Goal: Task Accomplishment & Management: Manage account settings

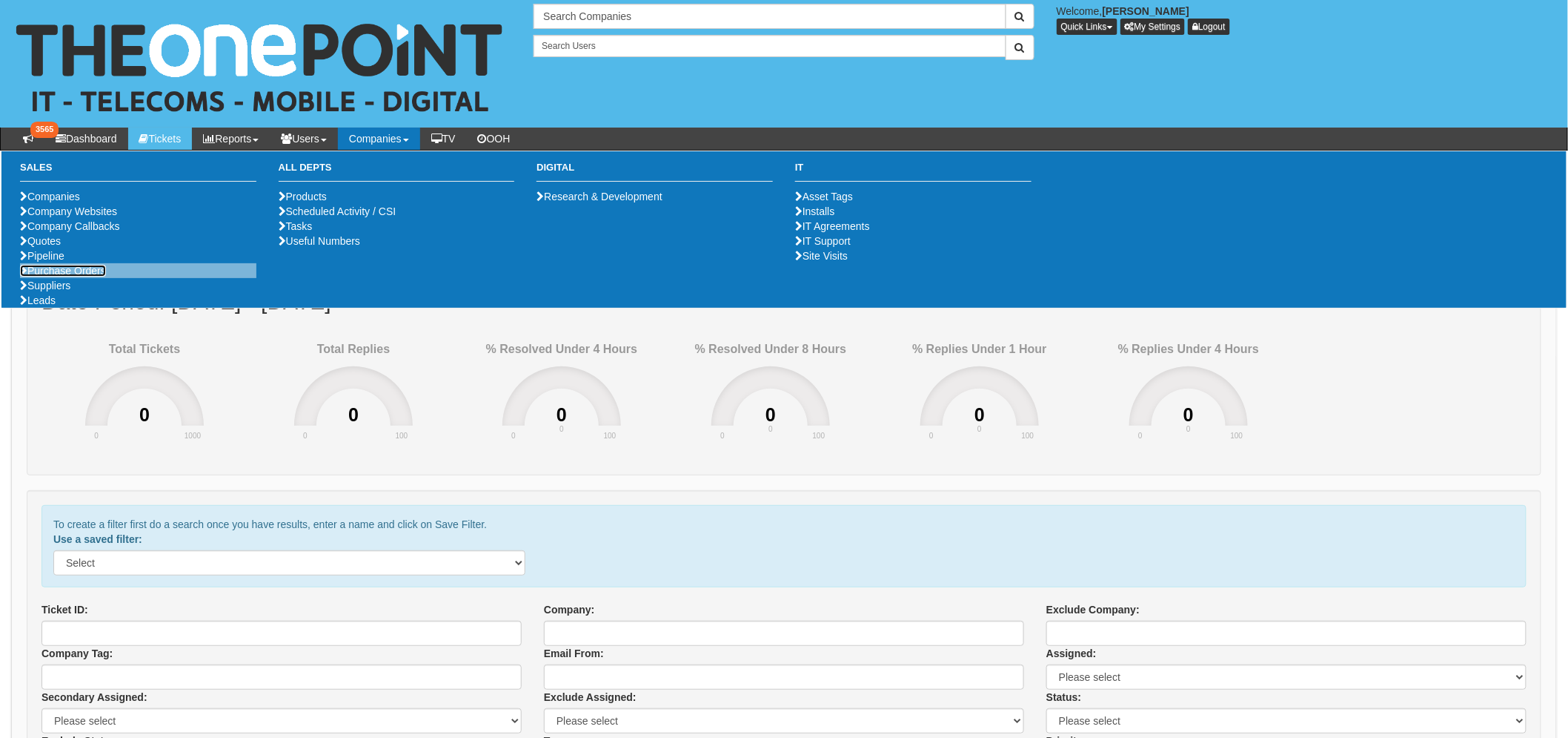
click at [87, 277] on link "Purchase Orders" at bounding box center [63, 270] width 86 height 12
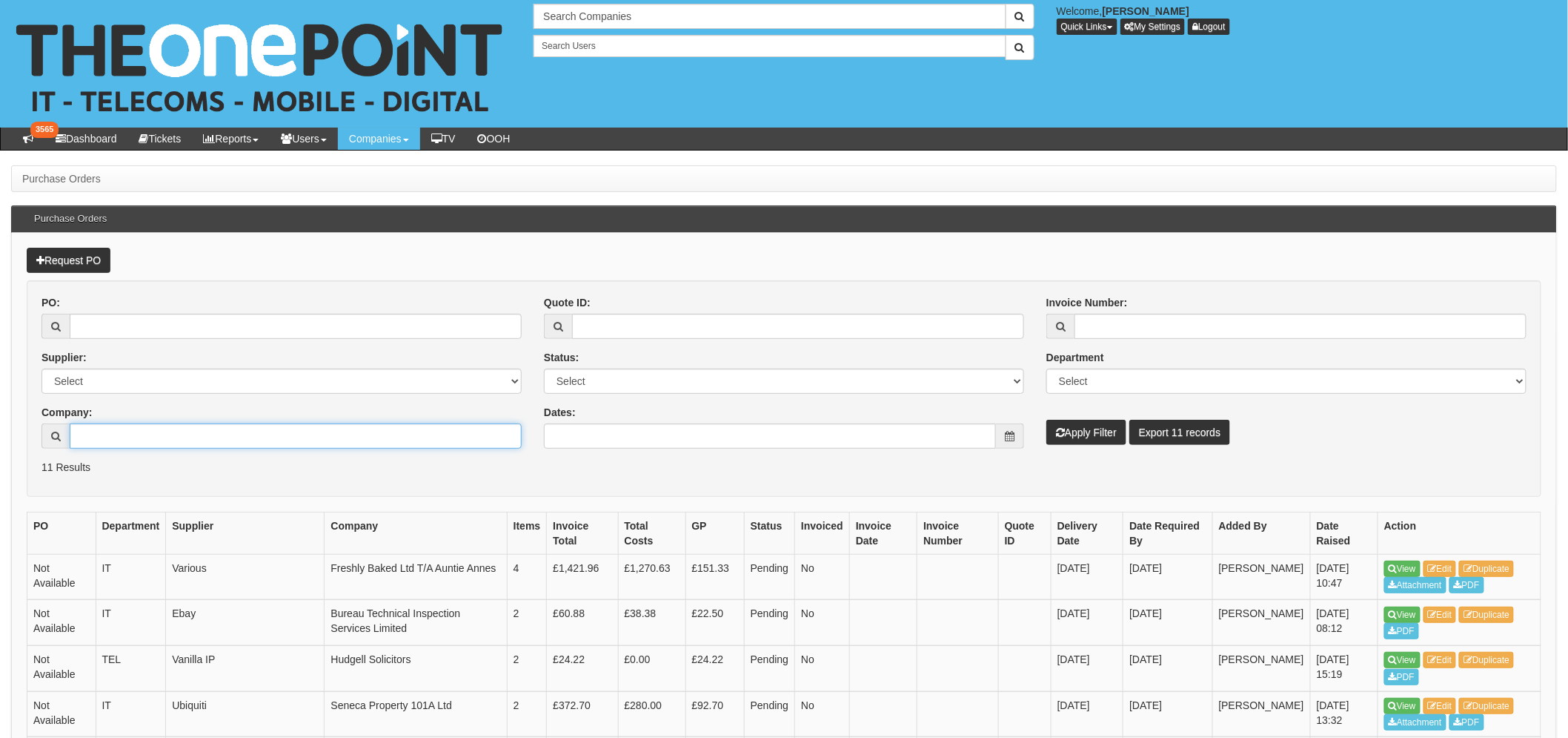
click at [114, 437] on input "Company:" at bounding box center [296, 436] width 452 height 25
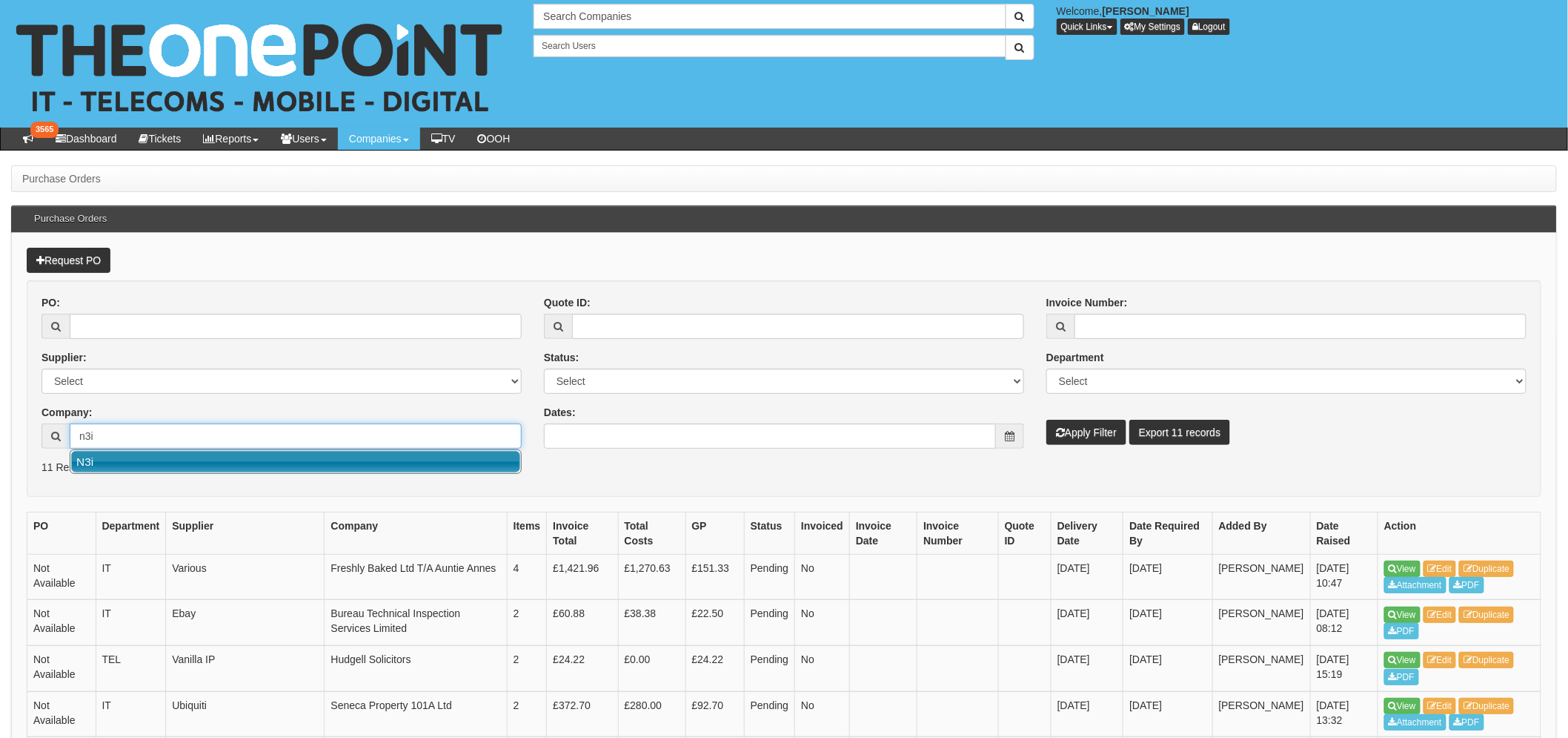
click at [319, 461] on link "N3i" at bounding box center [296, 461] width 449 height 22
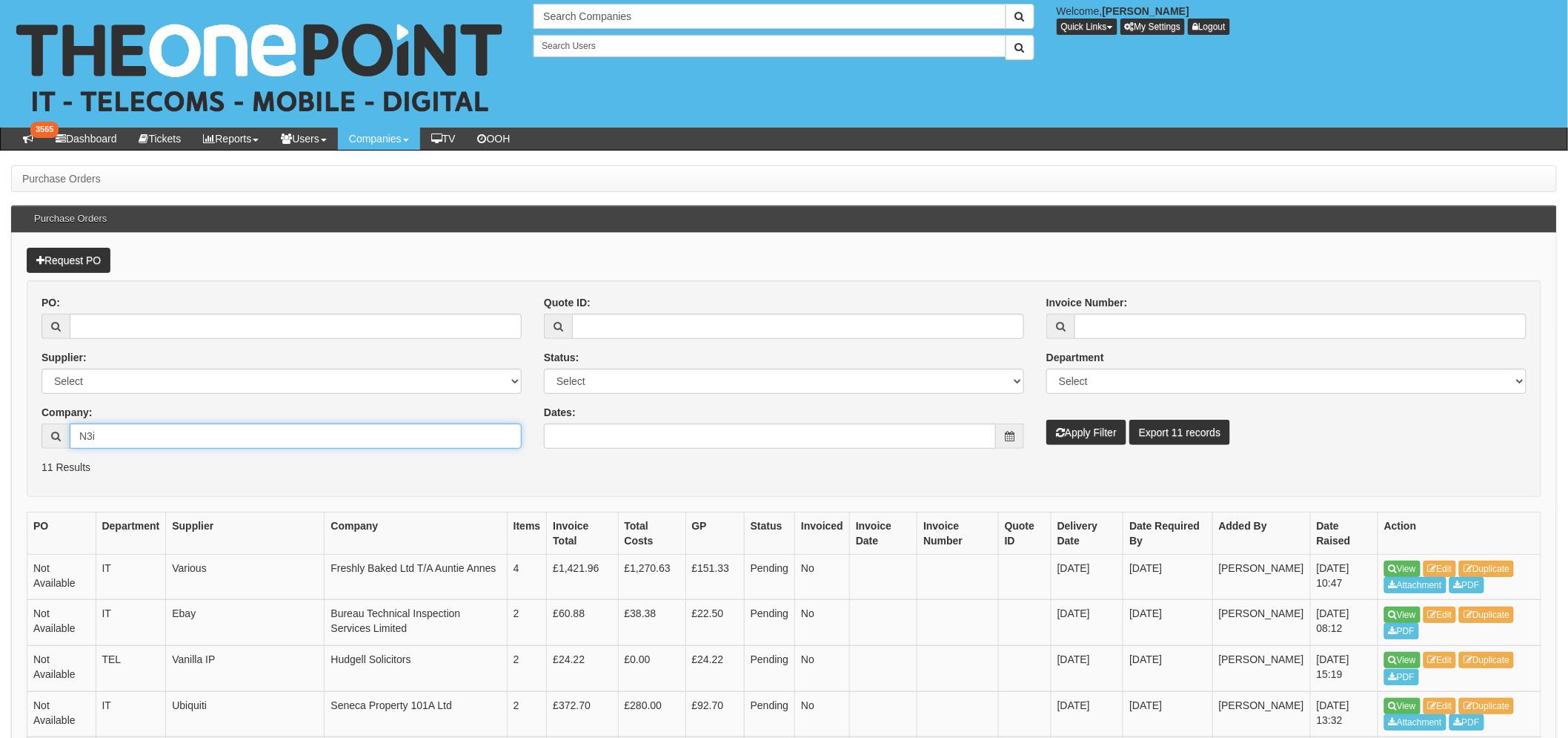
type input "N3i"
click at [1077, 427] on button "Apply Filter" at bounding box center [1087, 432] width 80 height 25
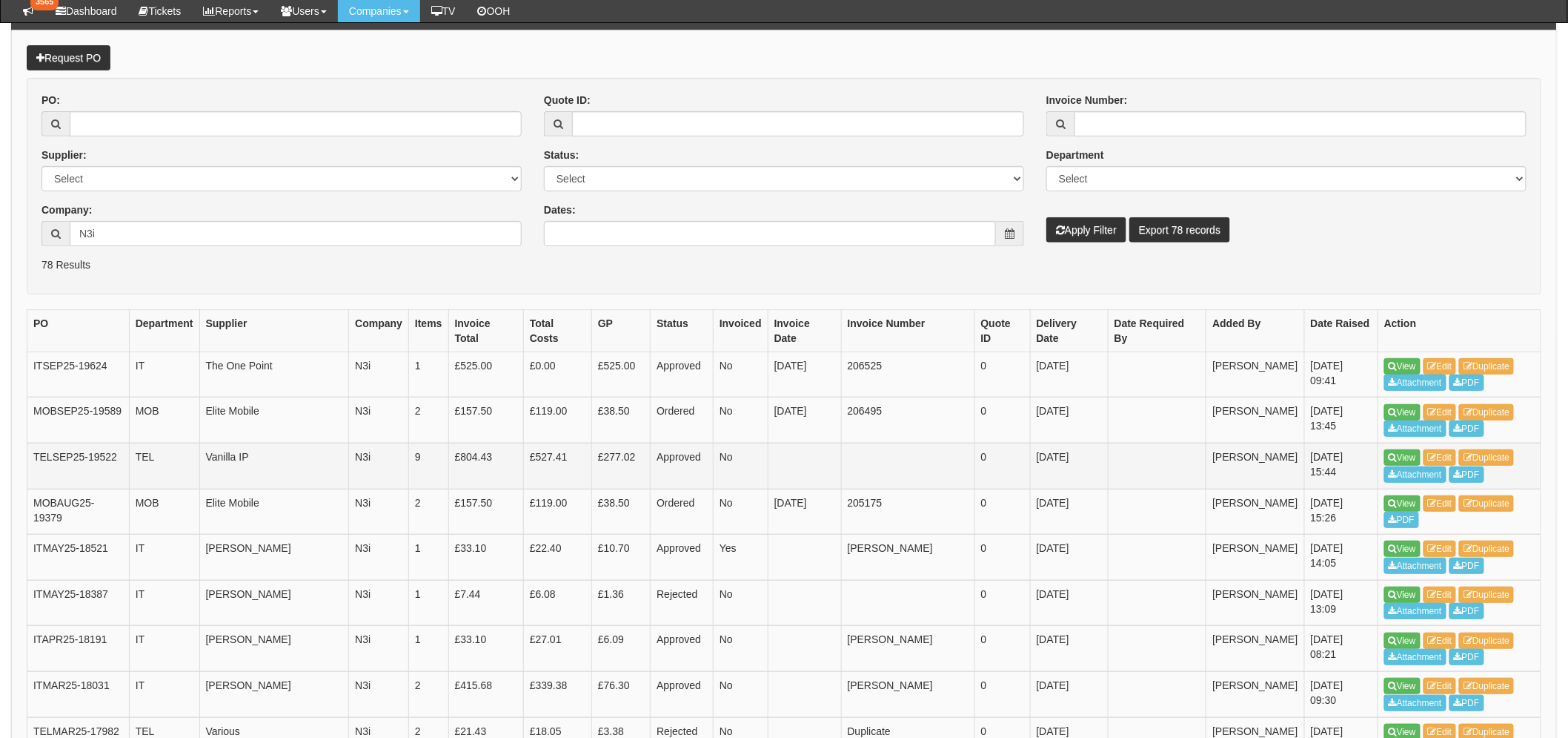
scroll to position [164, 0]
click at [1405, 412] on link "View" at bounding box center [1402, 413] width 36 height 16
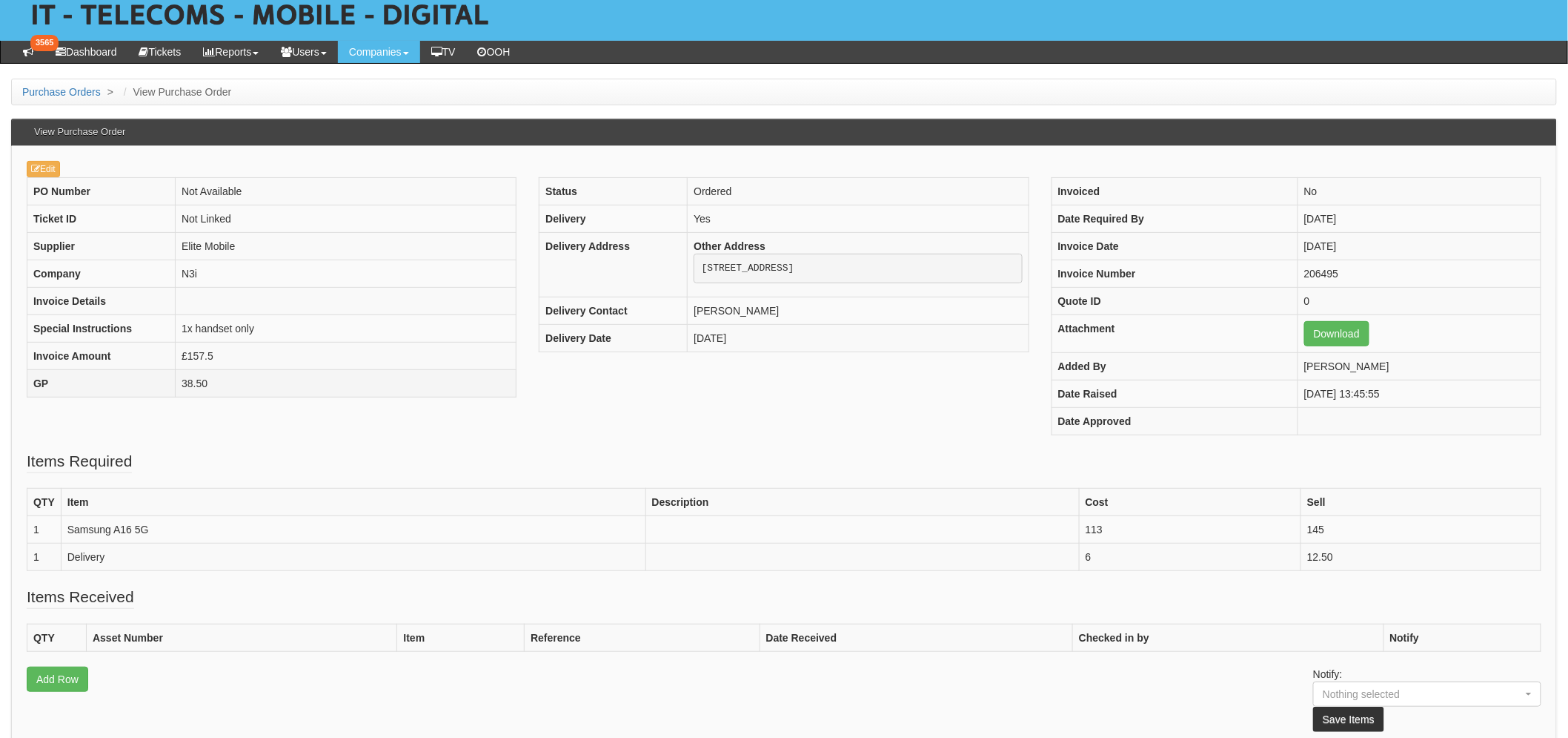
scroll to position [81, 0]
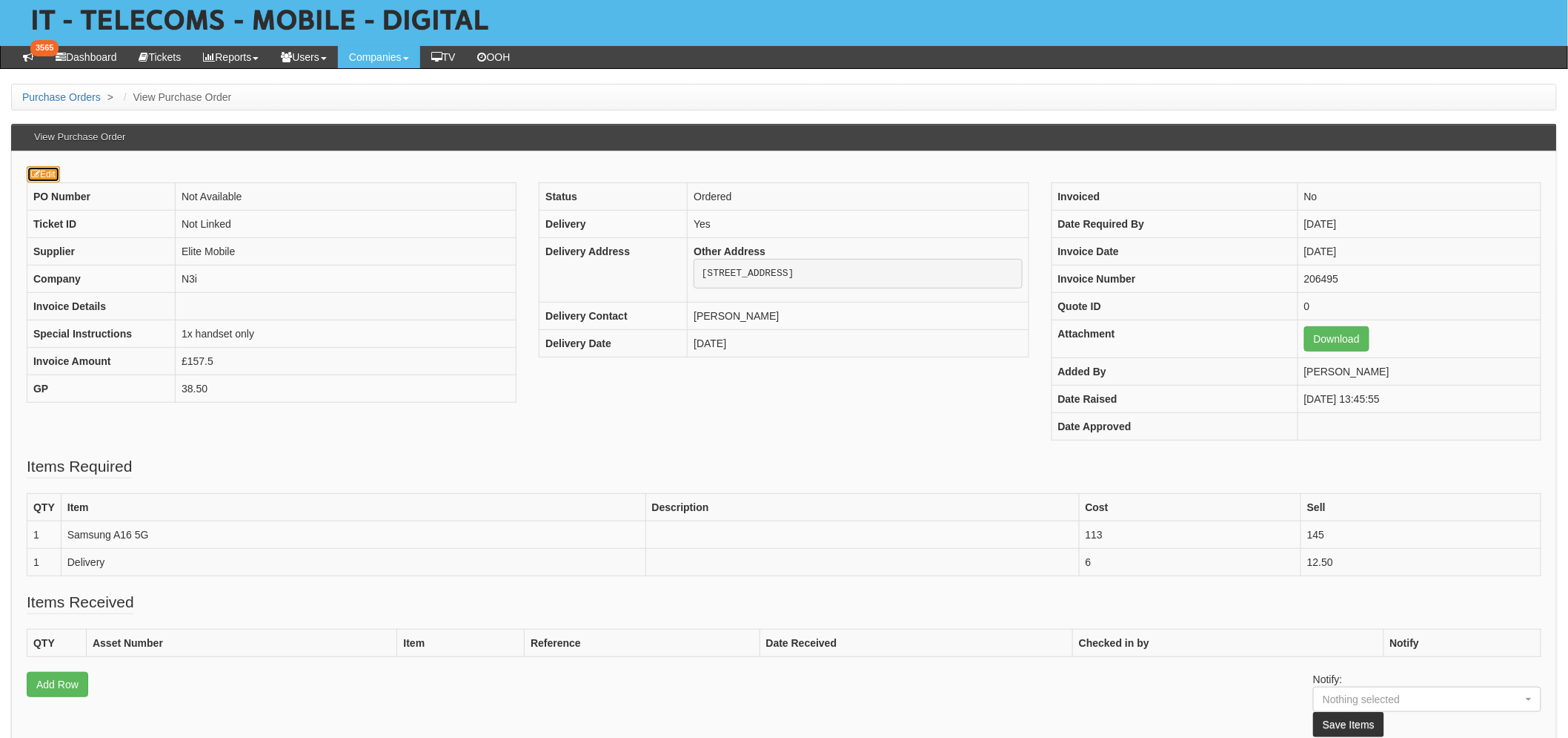
click at [39, 176] on icon at bounding box center [35, 174] width 9 height 9
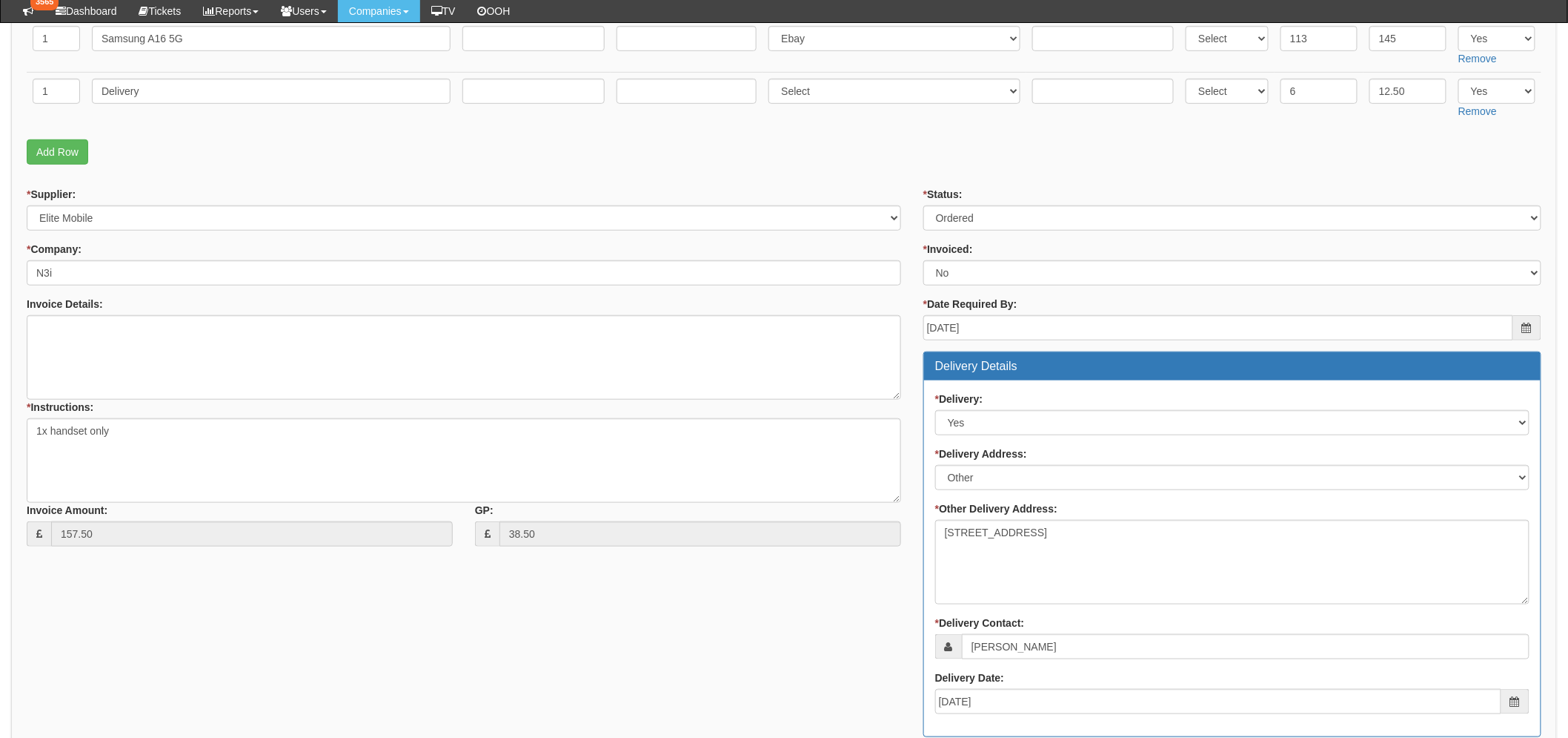
scroll to position [493, 0]
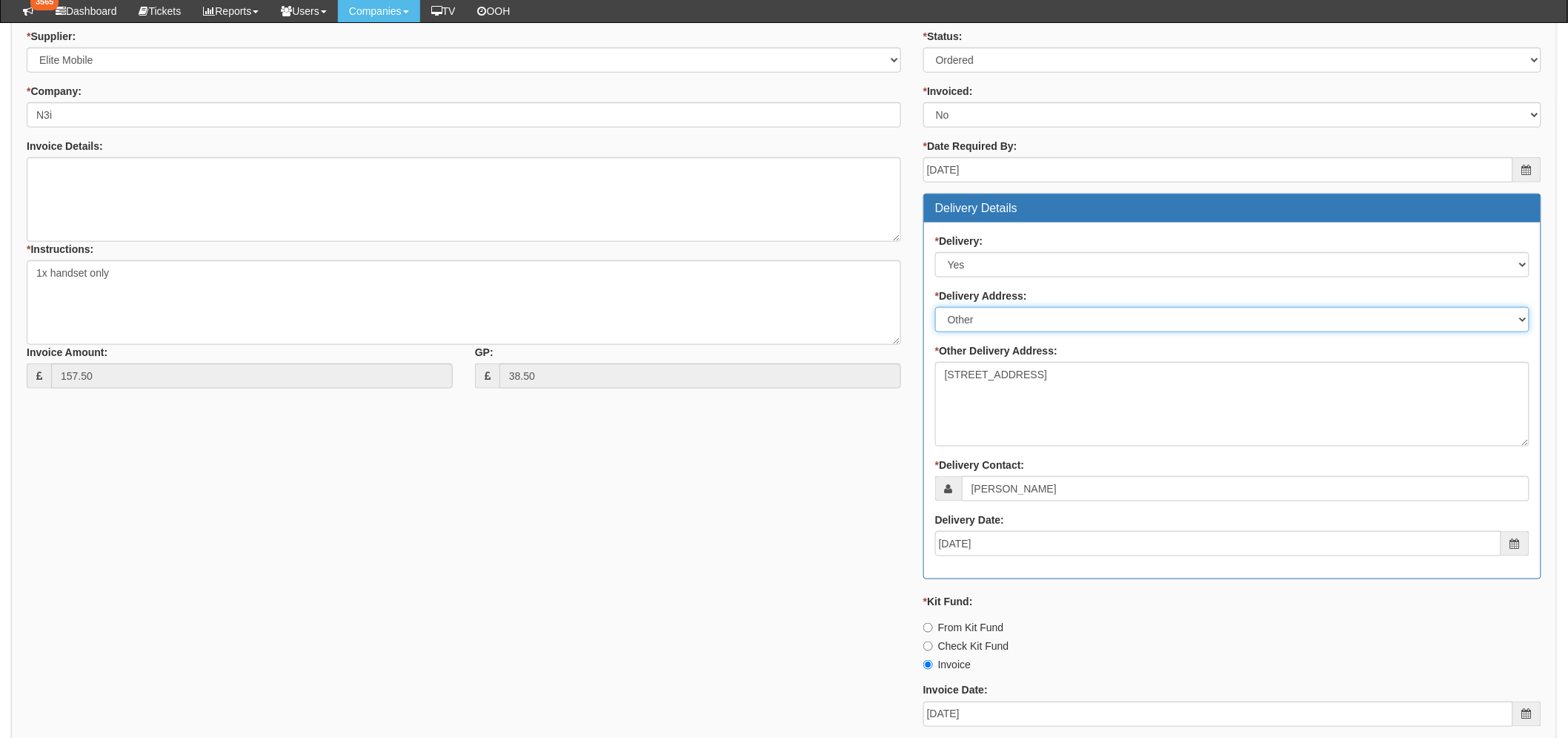
drag, startPoint x: 1077, startPoint y: 315, endPoint x: 1068, endPoint y: 319, distance: 9.8
click at [1077, 315] on select "Select Not Applicable Main Address - HU13 0GD Other" at bounding box center [1233, 319] width 595 height 25
select select "company_main_address"
click at [935, 307] on select "Select Not Applicable Main Address - HU13 0GD Other" at bounding box center [1233, 319] width 595 height 25
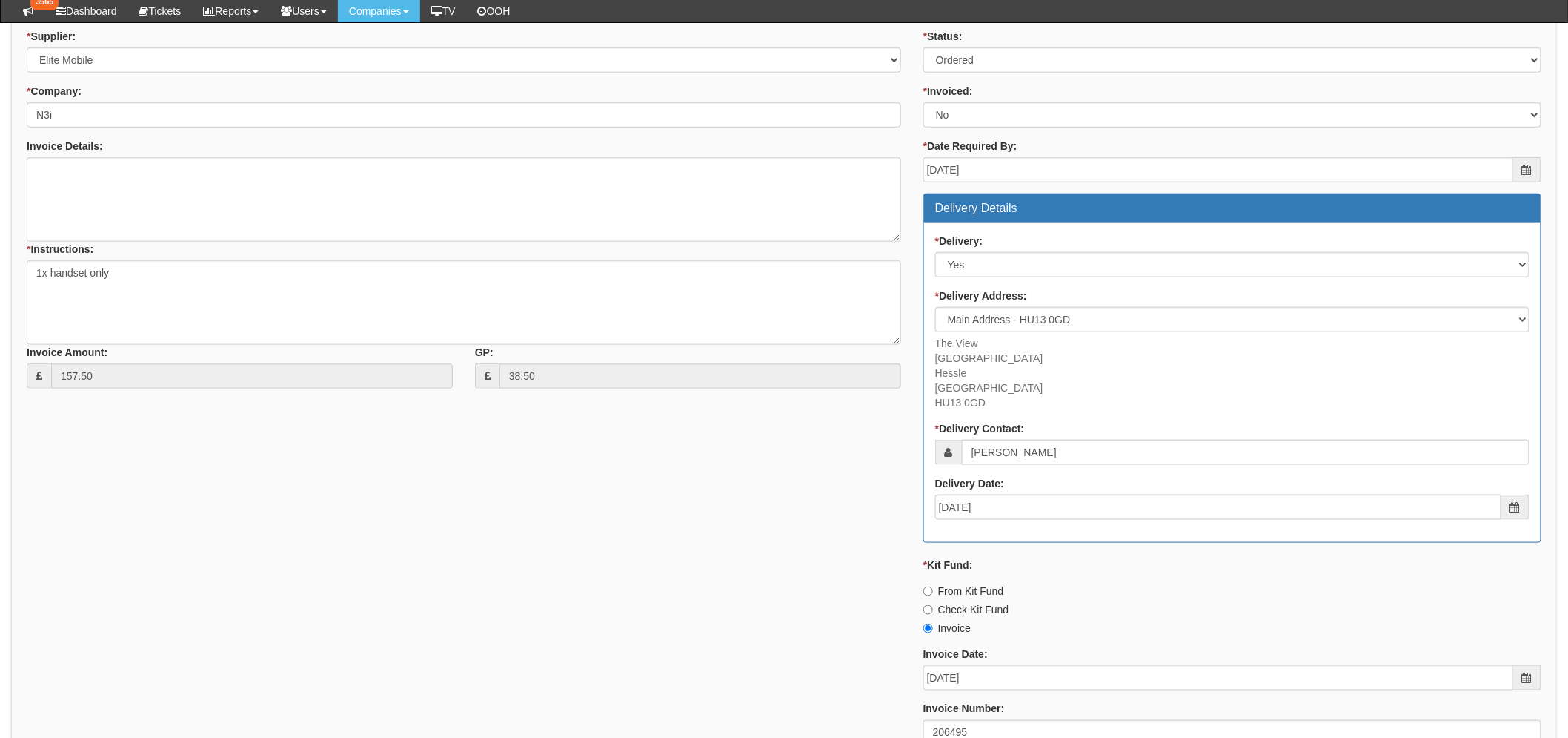
click at [833, 465] on div "* Supplier: Select 123 REG.co.uk 1Password 3 4Gon AA Jones Electric Ltd Abzorb …" at bounding box center [784, 420] width 1537 height 783
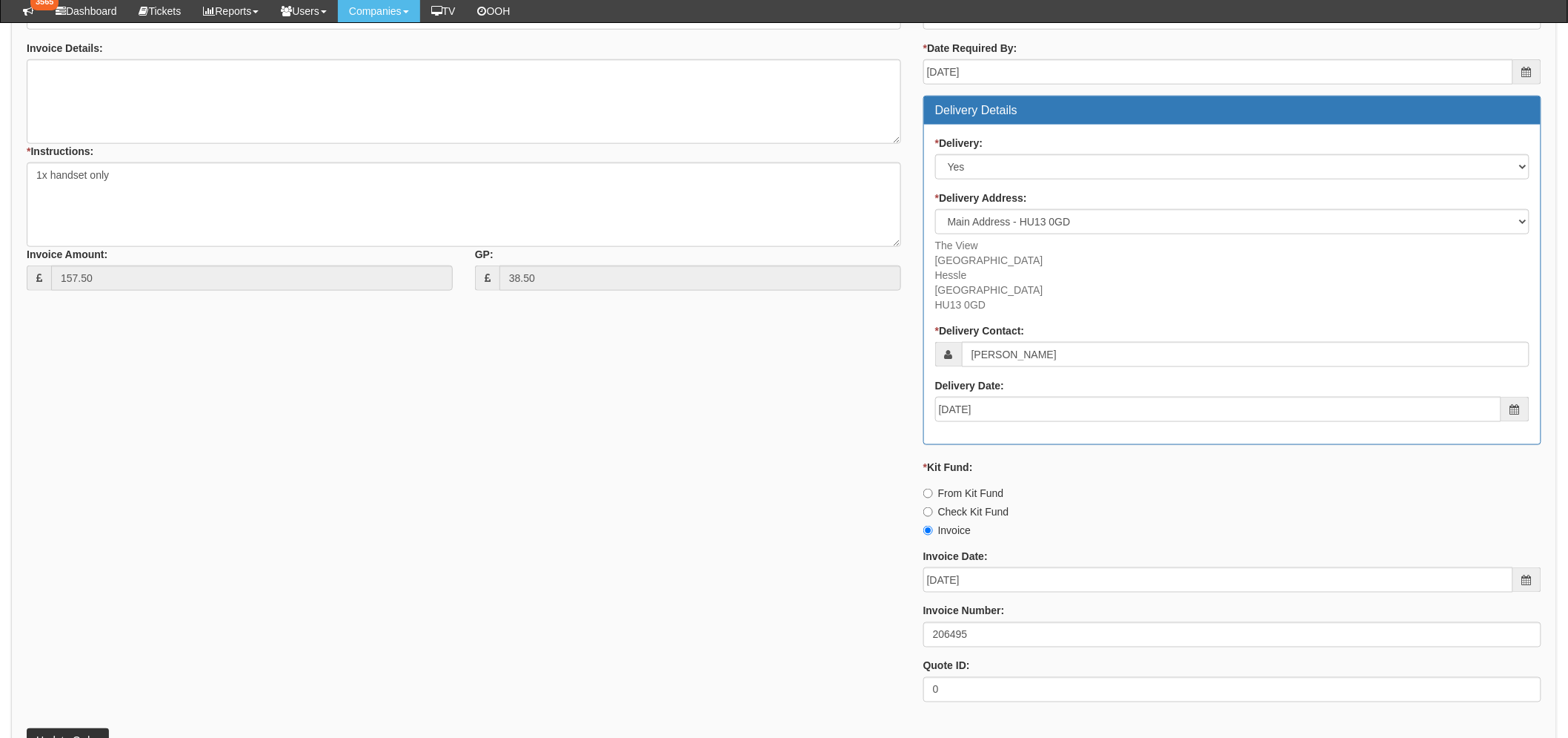
scroll to position [740, 0]
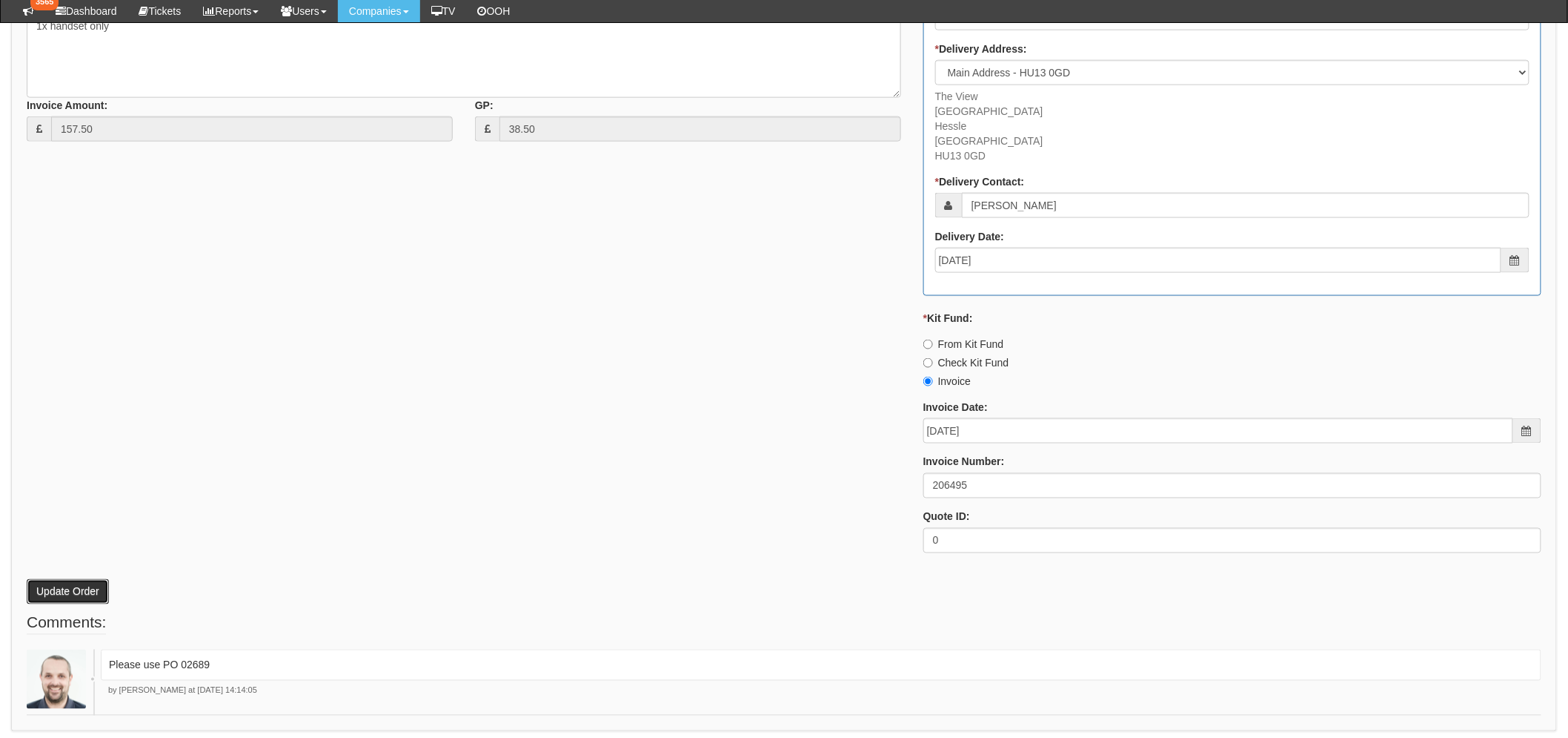
click at [39, 579] on button "Update Order" at bounding box center [68, 591] width 82 height 25
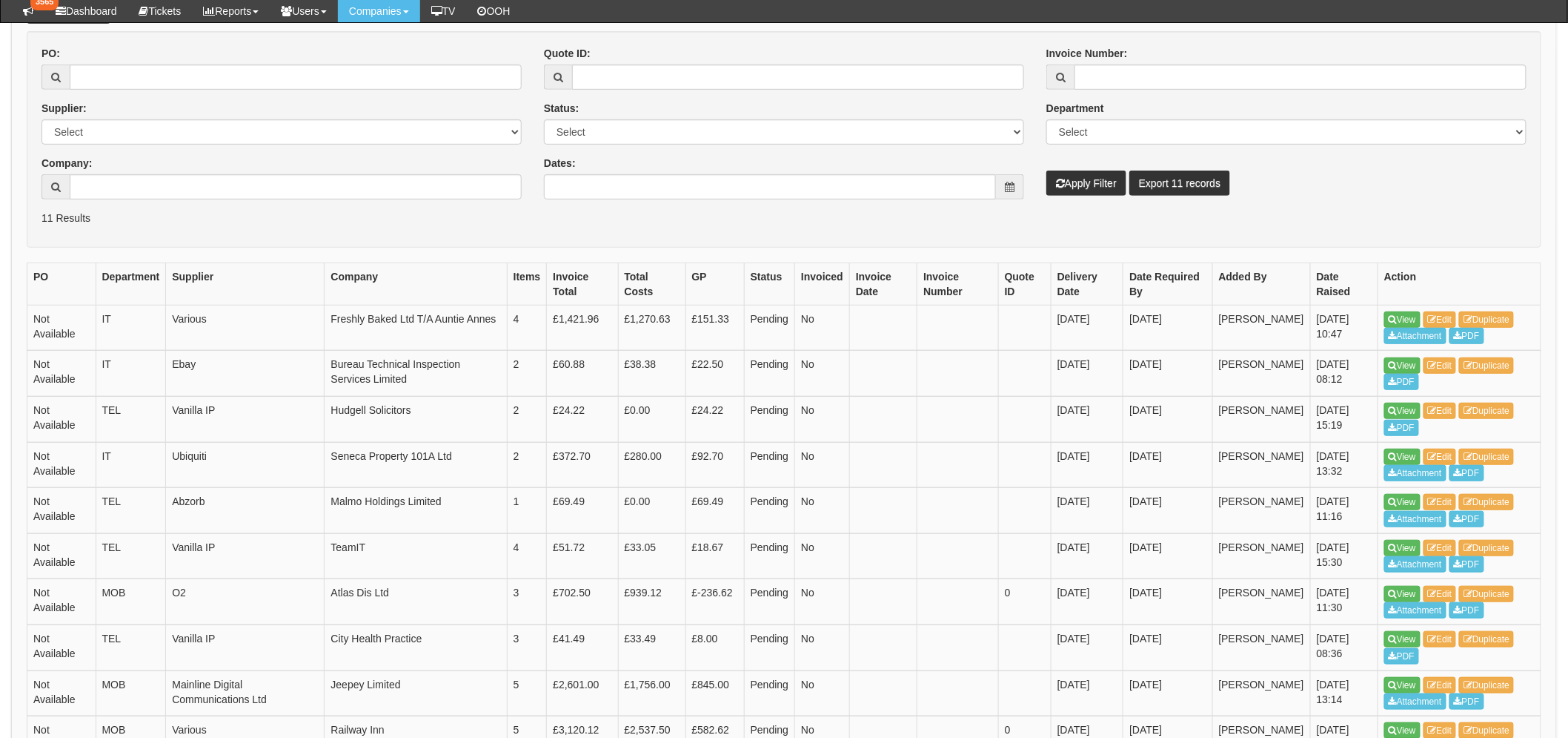
scroll to position [246, 0]
click at [101, 181] on input "Company:" at bounding box center [296, 187] width 452 height 25
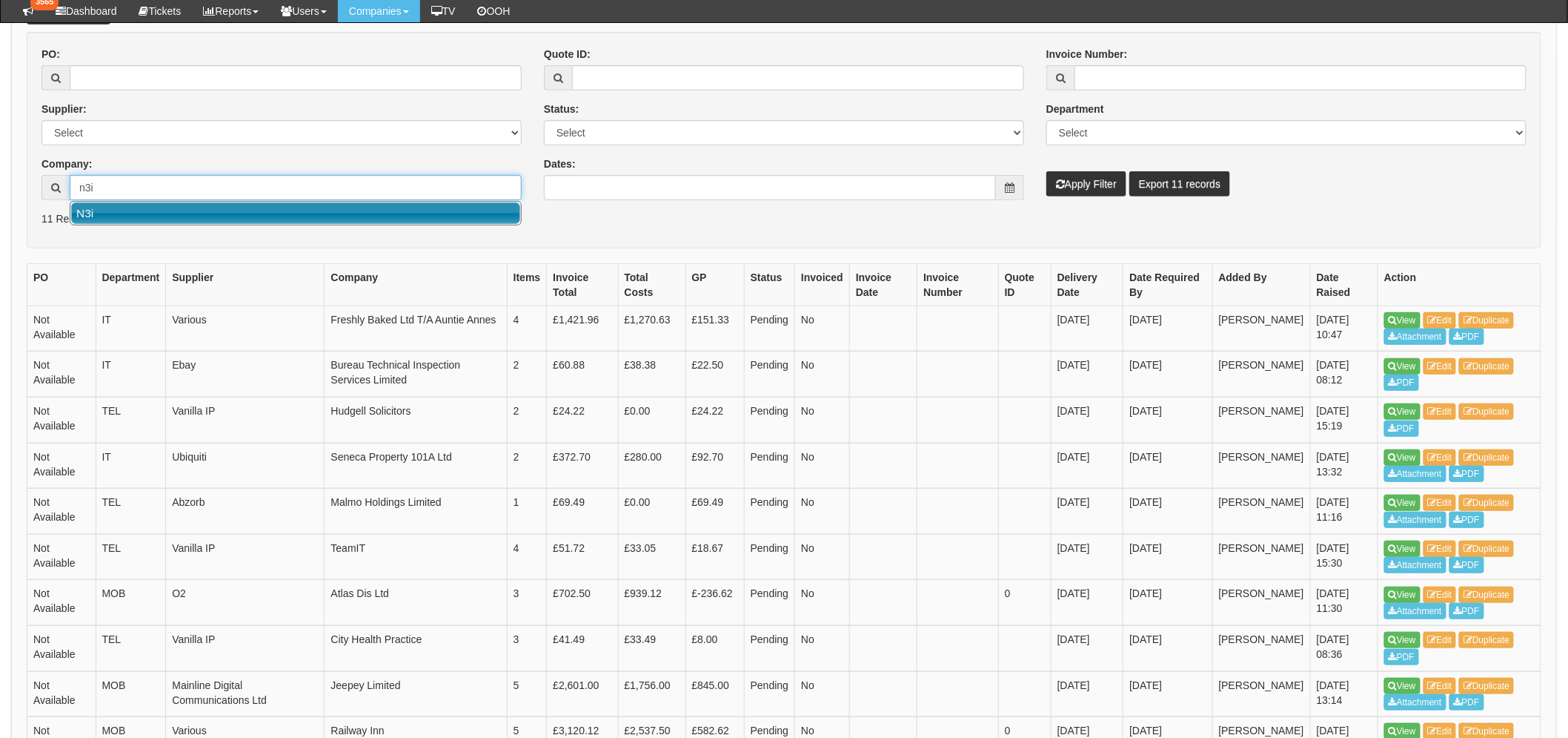
click at [129, 207] on link "N3i" at bounding box center [296, 213] width 449 height 22
type input "N3i"
